Goal: Navigation & Orientation: Find specific page/section

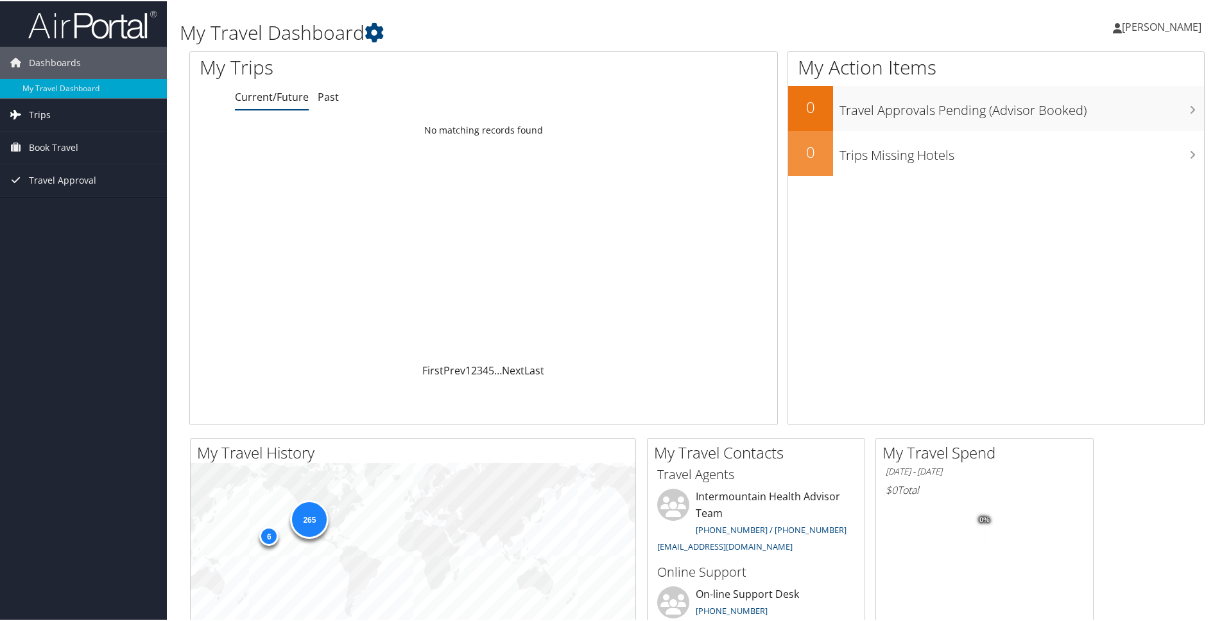
click at [40, 113] on span "Trips" at bounding box center [40, 114] width 22 height 32
click at [45, 141] on link "Current/Future Trips" at bounding box center [83, 139] width 167 height 19
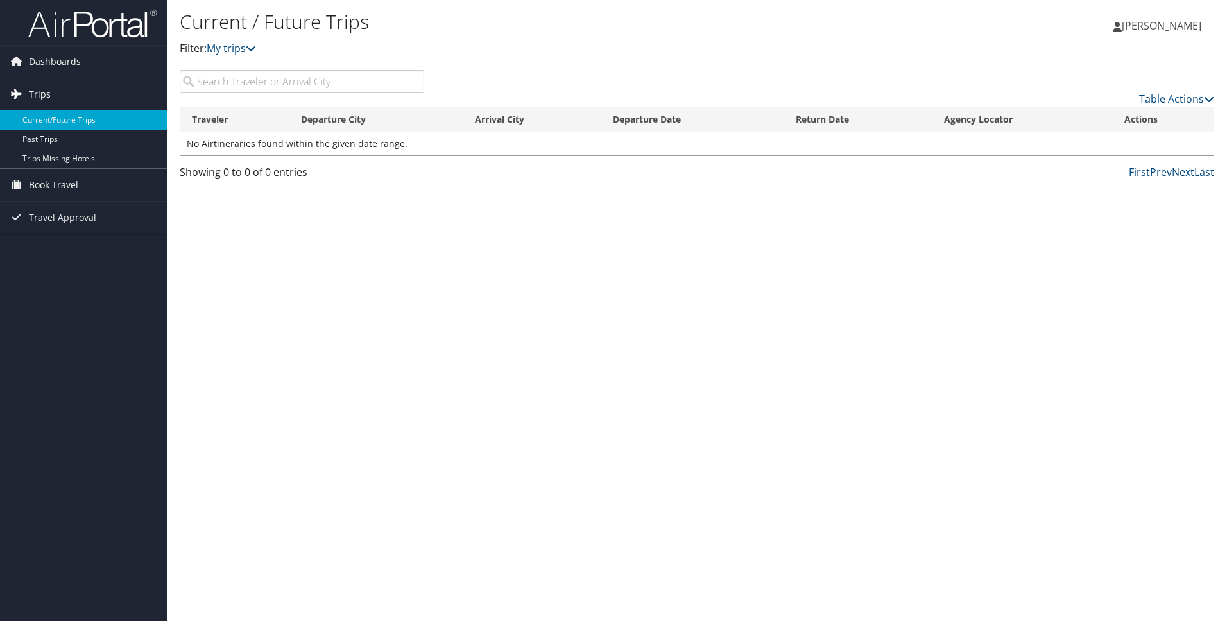
click at [34, 93] on span "Trips" at bounding box center [40, 94] width 22 height 32
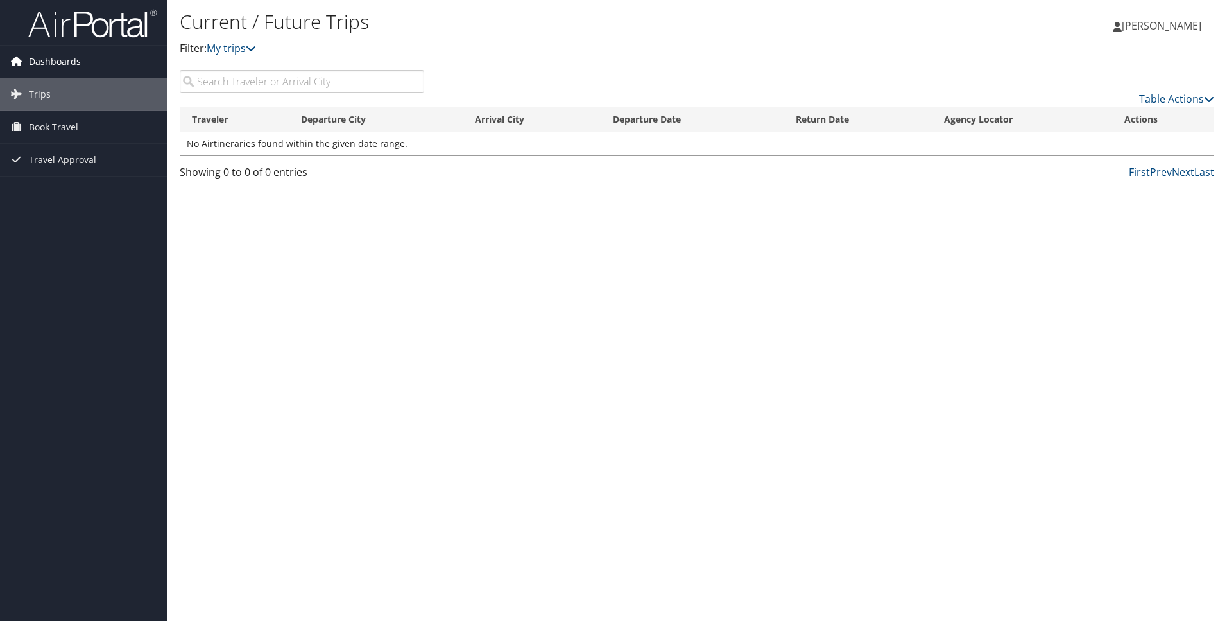
click at [45, 59] on span "Dashboards" at bounding box center [55, 62] width 52 height 32
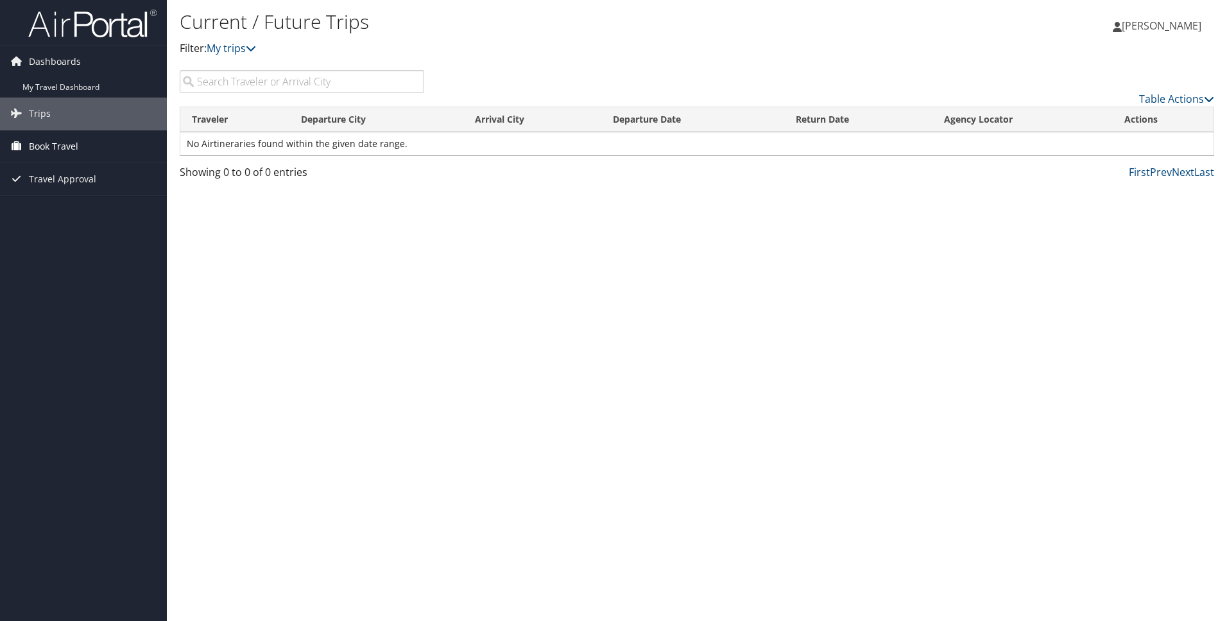
click at [59, 144] on span "Book Travel" at bounding box center [53, 146] width 49 height 32
click at [73, 211] on link "Book/Manage Online Trips" at bounding box center [83, 210] width 167 height 19
